Goal: Task Accomplishment & Management: Manage account settings

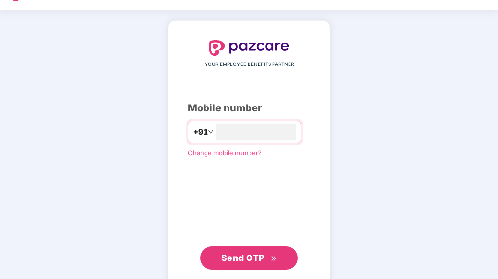
scroll to position [45, 0]
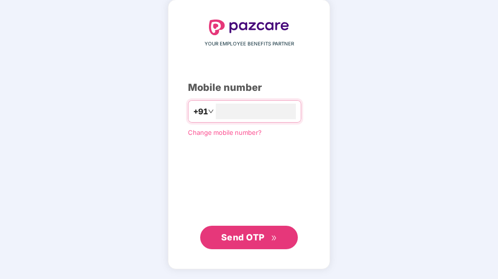
type input "**********"
click at [250, 239] on span "Send OTP" at bounding box center [242, 237] width 43 height 10
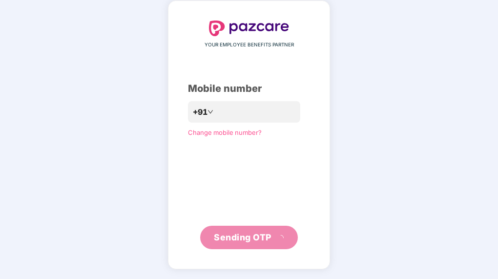
scroll to position [40, 0]
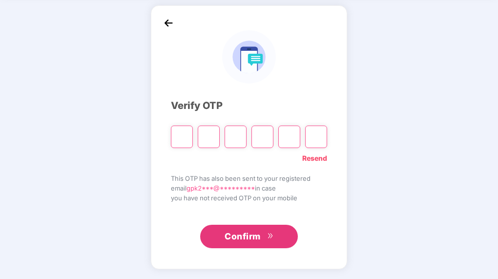
type input "*"
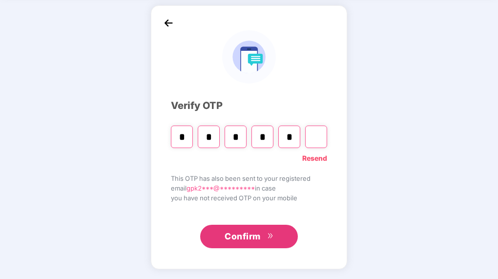
type input "*"
